Goal: Complete application form

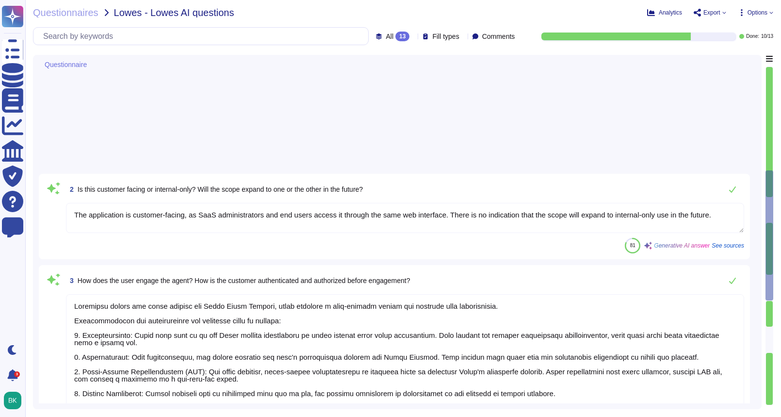
type textarea "The application is customer-facing, as SaaS administrators and end users access…"
type textarea "Customers engage the agent through the Adobe Admin Console, which provides a se…"
type textarea "The agent authenticates on behalf of the customer by using OAuth 2.0 for authen…"
type textarea "Actual product limits for number of API calls is determined based on contractua…"
type textarea "Adobe offers several APIs to its clients, enabling them to integrate Adobe serv…"
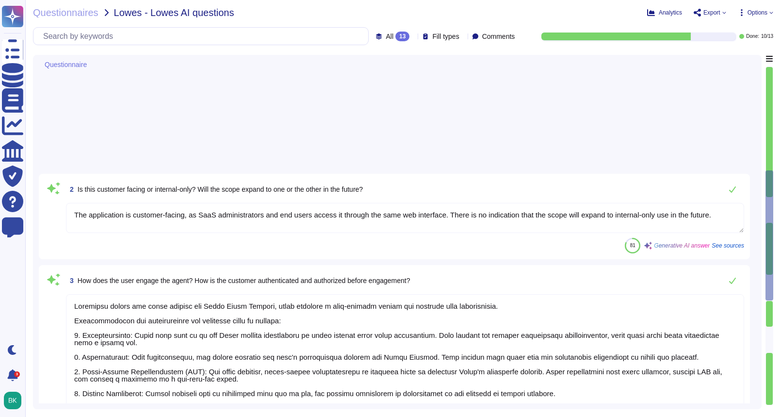
type textarea "All Adobe data collected, processed, transmitted, stored, or destroyed by or on…"
type textarea "Adobe applies several sanitization concepts in its data destruction practices: …"
